Goal: Feedback & Contribution: Leave review/rating

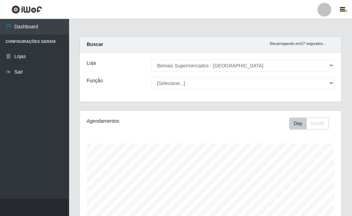
select select "249"
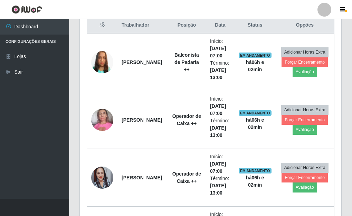
scroll to position [273, 0]
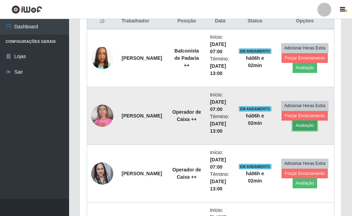
click at [304, 125] on button "Avaliação" at bounding box center [304, 125] width 24 height 10
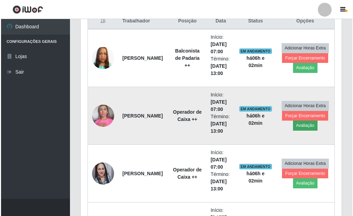
scroll to position [143, 257]
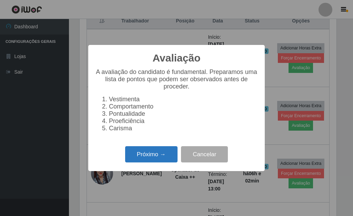
click at [160, 156] on button "Próximo →" at bounding box center [151, 154] width 52 height 16
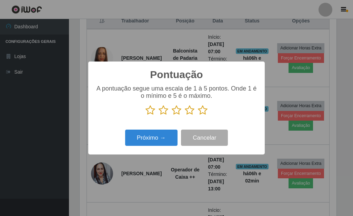
click at [199, 112] on icon at bounding box center [203, 110] width 10 height 10
click at [198, 115] on input "radio" at bounding box center [198, 115] width 0 height 0
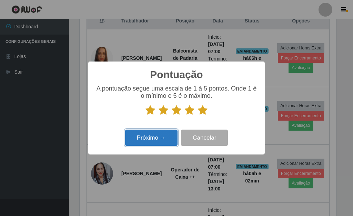
click at [155, 132] on button "Próximo →" at bounding box center [151, 137] width 52 height 16
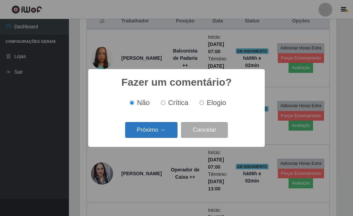
click at [155, 132] on button "Próximo →" at bounding box center [151, 130] width 52 height 16
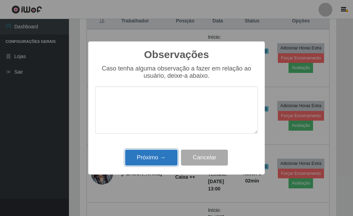
click at [156, 162] on button "Próximo →" at bounding box center [151, 157] width 52 height 16
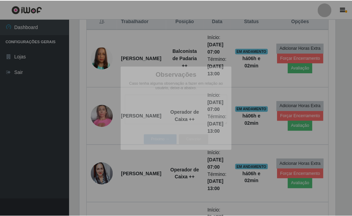
scroll to position [143, 261]
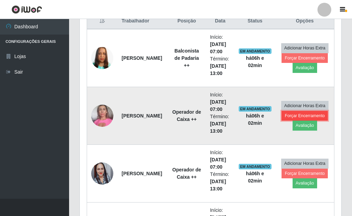
click at [302, 118] on button "Forçar Encerramento" at bounding box center [304, 116] width 46 height 10
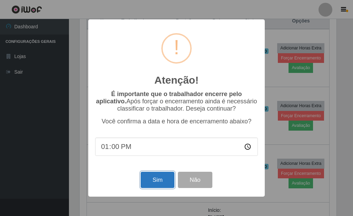
click at [162, 183] on button "Sim" at bounding box center [157, 179] width 33 height 16
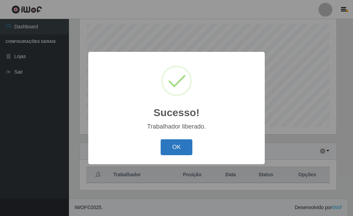
click at [182, 147] on button "OK" at bounding box center [177, 147] width 32 height 16
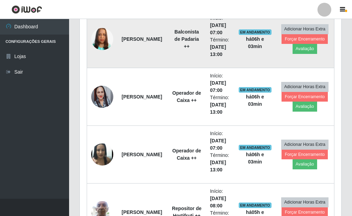
scroll to position [258, 0]
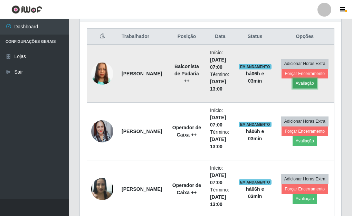
click at [302, 84] on button "Avaliação" at bounding box center [304, 83] width 24 height 10
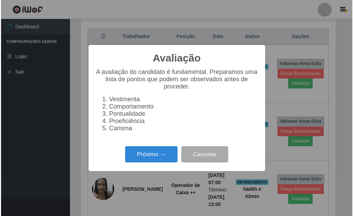
scroll to position [143, 257]
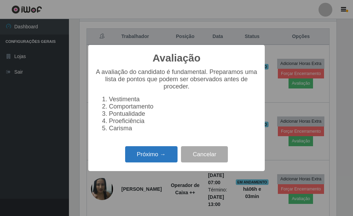
click at [149, 155] on button "Próximo →" at bounding box center [151, 154] width 52 height 16
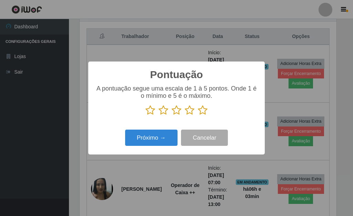
scroll to position [344867, 344753]
click at [204, 110] on icon at bounding box center [203, 110] width 10 height 10
click at [198, 115] on input "radio" at bounding box center [198, 115] width 0 height 0
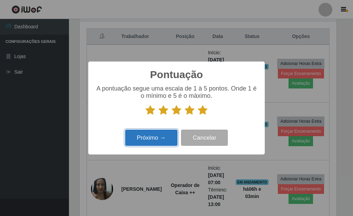
drag, startPoint x: 162, startPoint y: 131, endPoint x: 159, endPoint y: 135, distance: 4.9
click at [159, 135] on button "Próximo →" at bounding box center [151, 137] width 52 height 16
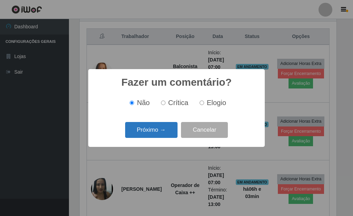
click at [152, 134] on button "Próximo →" at bounding box center [151, 130] width 52 height 16
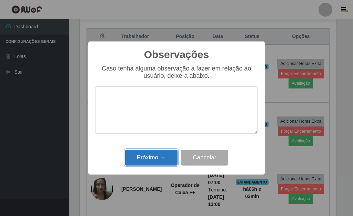
click at [145, 159] on button "Próximo →" at bounding box center [151, 157] width 52 height 16
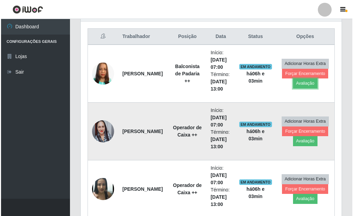
scroll to position [143, 261]
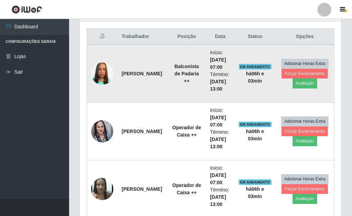
click at [280, 74] on td "Adicionar Horas Extra Forçar Encerramento Avaliação" at bounding box center [304, 74] width 59 height 58
click at [285, 72] on button "Forçar Encerramento" at bounding box center [304, 74] width 46 height 10
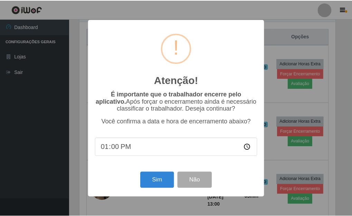
scroll to position [143, 257]
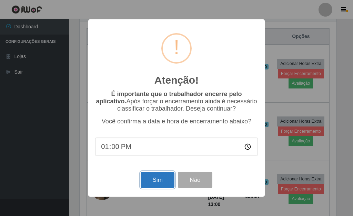
click at [159, 184] on button "Sim" at bounding box center [157, 179] width 33 height 16
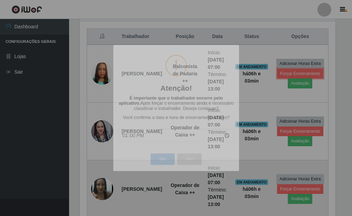
scroll to position [0, 0]
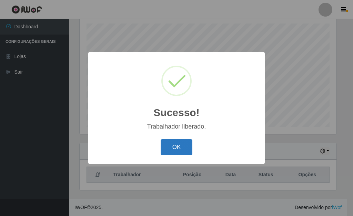
click at [176, 147] on button "OK" at bounding box center [177, 147] width 32 height 16
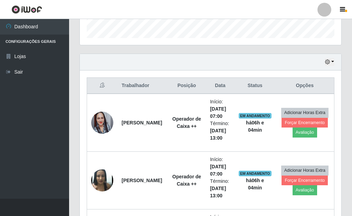
scroll to position [223, 0]
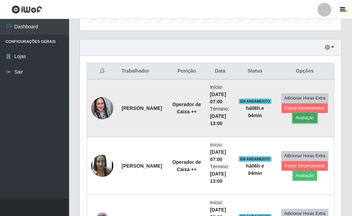
click at [314, 120] on button "Avaliação" at bounding box center [304, 118] width 24 height 10
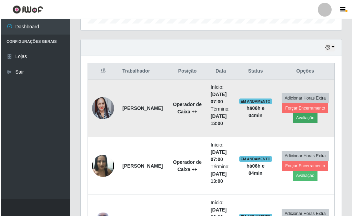
scroll to position [143, 257]
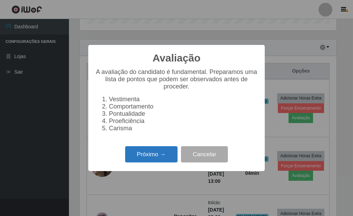
click at [155, 160] on button "Próximo →" at bounding box center [151, 154] width 52 height 16
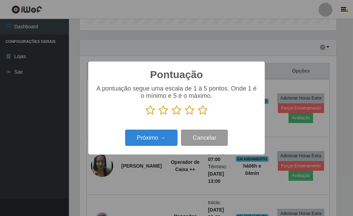
scroll to position [344867, 344753]
click at [207, 112] on icon at bounding box center [203, 110] width 10 height 10
click at [198, 115] on input "radio" at bounding box center [198, 115] width 0 height 0
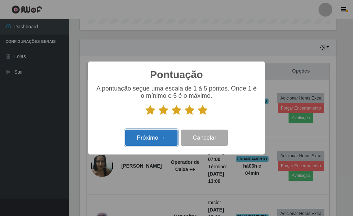
click at [145, 135] on button "Próximo →" at bounding box center [151, 137] width 52 height 16
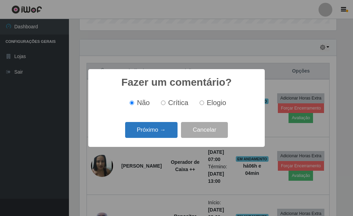
click at [150, 134] on button "Próximo →" at bounding box center [151, 130] width 52 height 16
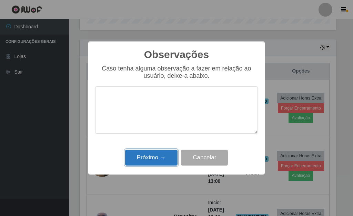
click at [156, 155] on button "Próximo →" at bounding box center [151, 157] width 52 height 16
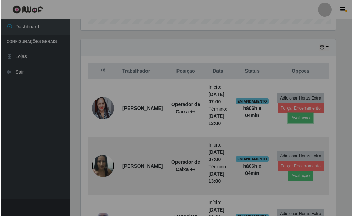
scroll to position [143, 261]
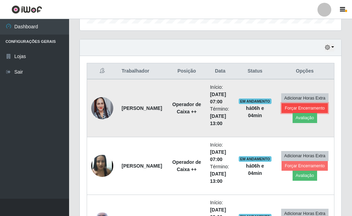
click at [290, 108] on button "Forçar Encerramento" at bounding box center [304, 108] width 46 height 10
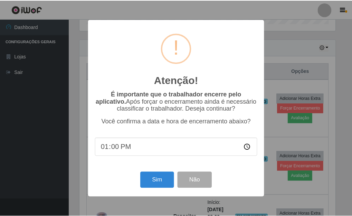
scroll to position [143, 257]
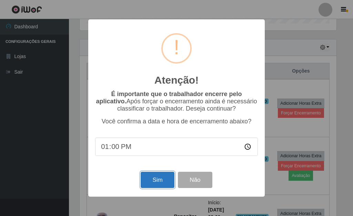
click at [156, 177] on button "Sim" at bounding box center [157, 179] width 33 height 16
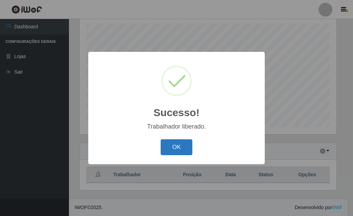
click at [177, 152] on button "OK" at bounding box center [177, 147] width 32 height 16
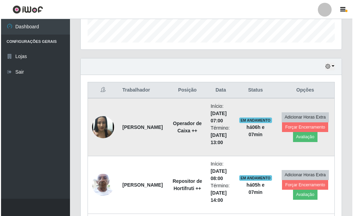
scroll to position [223, 0]
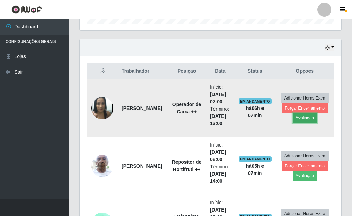
click at [306, 120] on button "Avaliação" at bounding box center [304, 118] width 24 height 10
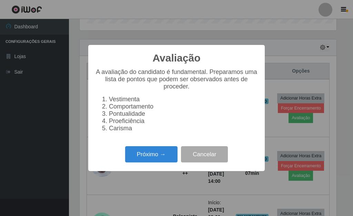
scroll to position [143, 257]
click at [147, 159] on button "Próximo →" at bounding box center [151, 154] width 52 height 16
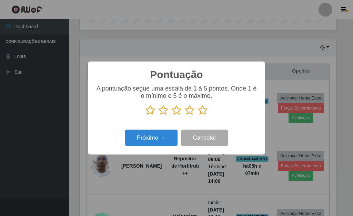
drag, startPoint x: 205, startPoint y: 114, endPoint x: 191, endPoint y: 119, distance: 14.7
click at [204, 114] on icon at bounding box center [203, 110] width 10 height 10
click at [198, 115] on input "radio" at bounding box center [198, 115] width 0 height 0
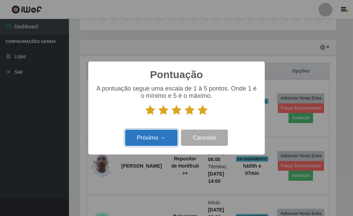
click at [153, 140] on button "Próximo →" at bounding box center [151, 137] width 52 height 16
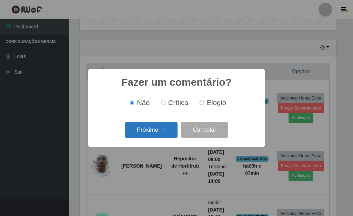
click at [156, 133] on button "Próximo →" at bounding box center [151, 130] width 52 height 16
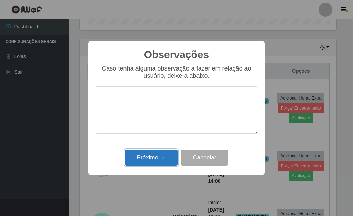
click at [155, 156] on button "Próximo →" at bounding box center [151, 157] width 52 height 16
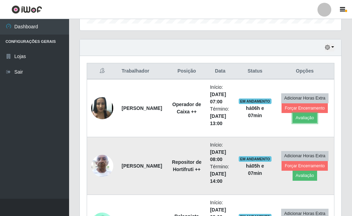
scroll to position [143, 261]
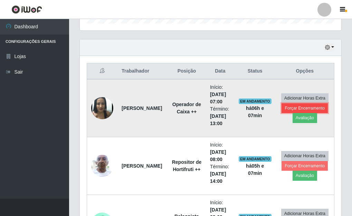
click at [287, 108] on button "Forçar Encerramento" at bounding box center [304, 108] width 46 height 10
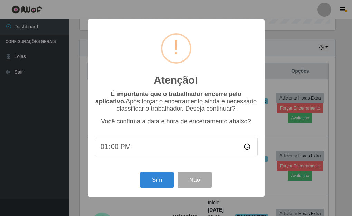
scroll to position [143, 257]
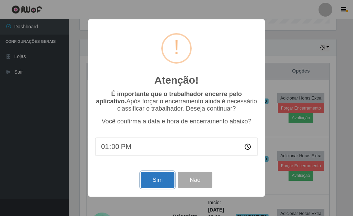
click at [158, 184] on button "Sim" at bounding box center [157, 179] width 33 height 16
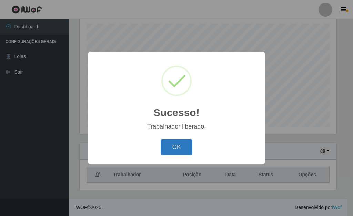
click at [174, 147] on button "OK" at bounding box center [177, 147] width 32 height 16
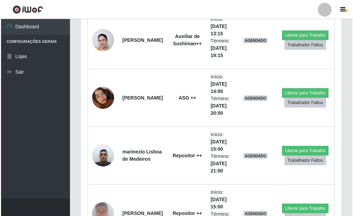
scroll to position [1193, 0]
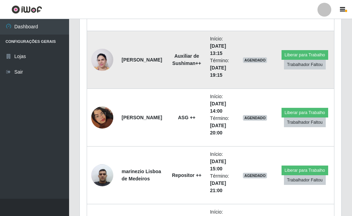
click at [103, 60] on img at bounding box center [102, 60] width 22 height 30
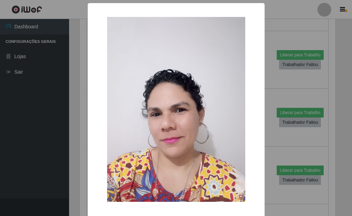
scroll to position [143, 257]
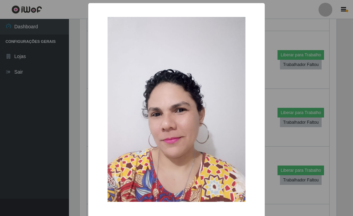
click at [275, 82] on div "× OK Cancel" at bounding box center [176, 108] width 353 height 216
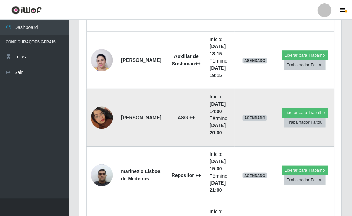
scroll to position [143, 261]
